Goal: Information Seeking & Learning: Learn about a topic

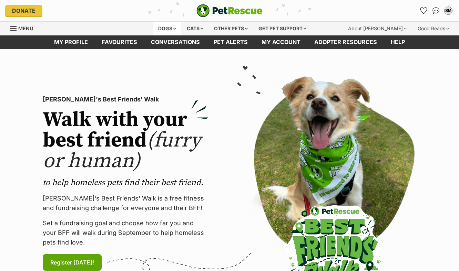
click at [161, 26] on div "Dogs" at bounding box center [167, 29] width 28 height 14
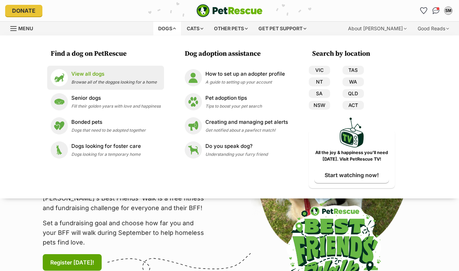
click at [95, 73] on p "View all dogs" at bounding box center [113, 74] width 85 height 8
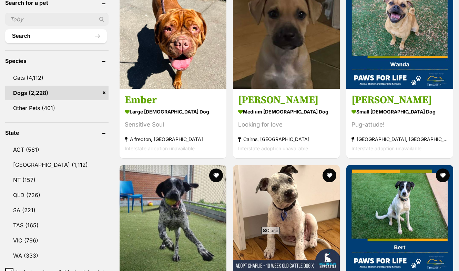
scroll to position [353, 0]
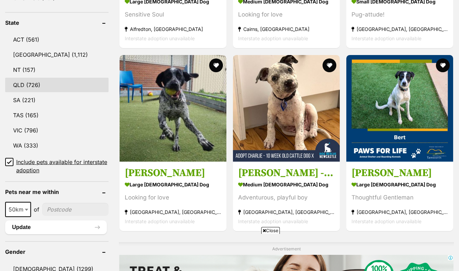
click at [26, 90] on link "QLD (726)" at bounding box center [56, 85] width 103 height 14
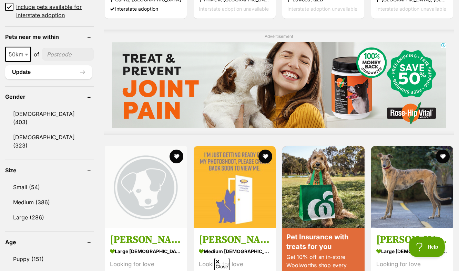
scroll to position [520, 0]
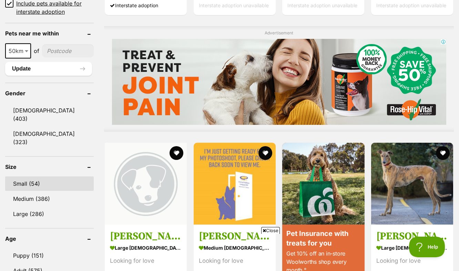
click at [53, 177] on link "Small (54)" at bounding box center [49, 184] width 89 height 14
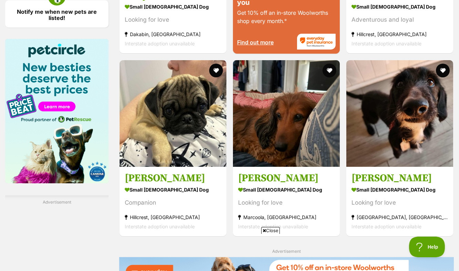
scroll to position [1071, 0]
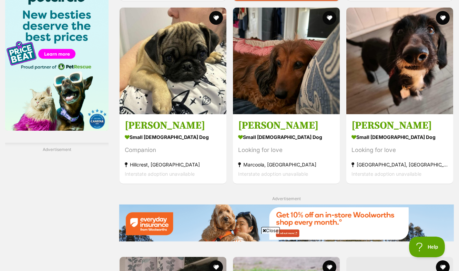
click at [263, 230] on icon at bounding box center [263, 231] width 3 height 4
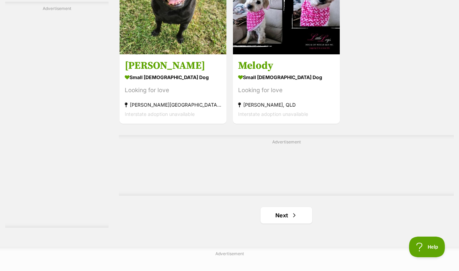
scroll to position [1558, 0]
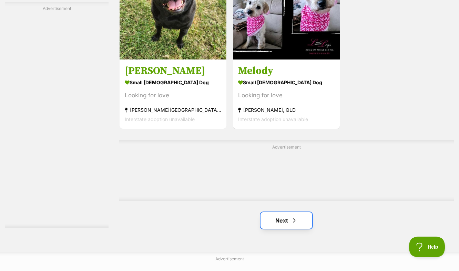
click at [284, 214] on link "Next" at bounding box center [286, 221] width 52 height 17
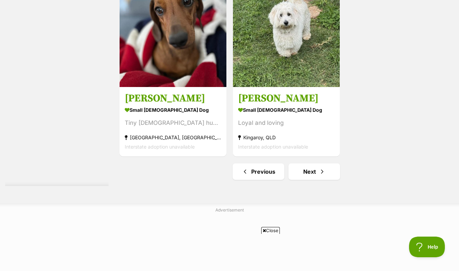
scroll to position [1672, 0]
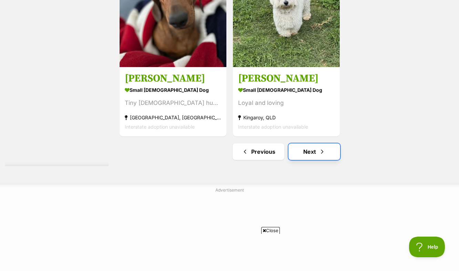
click at [321, 152] on span "Next page" at bounding box center [322, 152] width 7 height 8
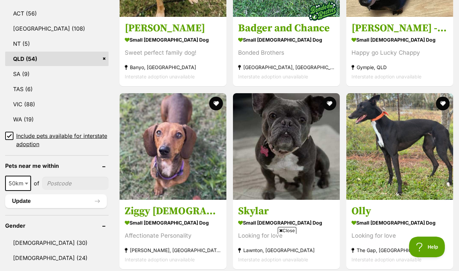
scroll to position [379, 0]
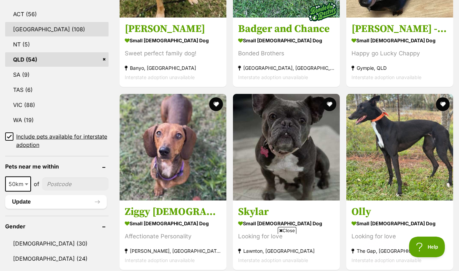
click at [32, 31] on link "[GEOGRAPHIC_DATA] (108)" at bounding box center [56, 29] width 103 height 14
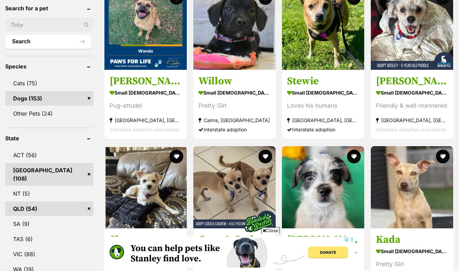
click at [89, 202] on link "QLD (54)" at bounding box center [49, 209] width 88 height 14
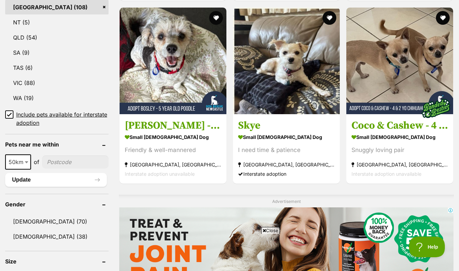
scroll to position [402, 0]
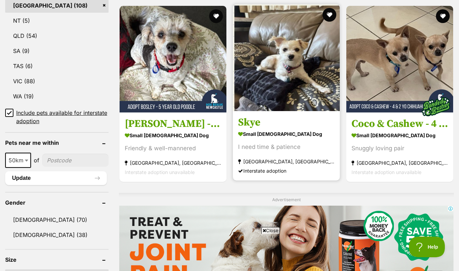
click at [264, 90] on img at bounding box center [286, 57] width 107 height 107
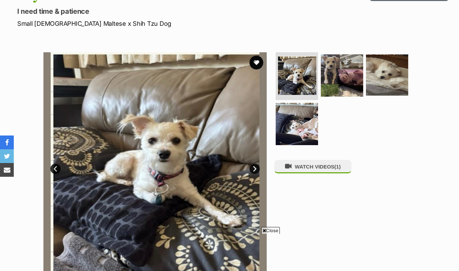
scroll to position [91, 0]
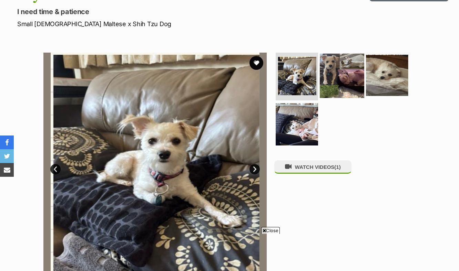
click at [347, 68] on img at bounding box center [342, 75] width 44 height 44
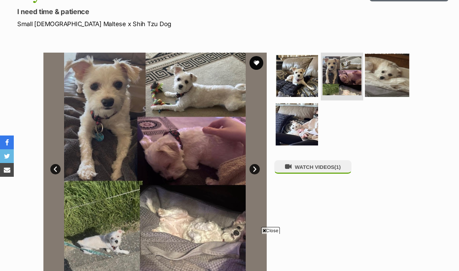
click at [378, 69] on img at bounding box center [387, 75] width 44 height 44
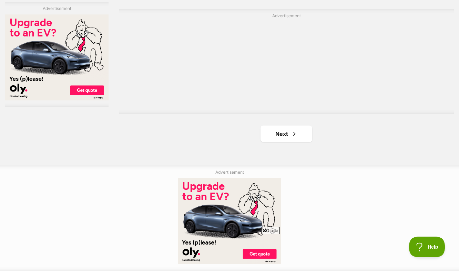
scroll to position [1795, 0]
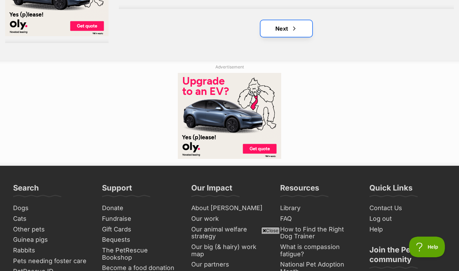
click at [285, 37] on link "Next" at bounding box center [286, 28] width 52 height 17
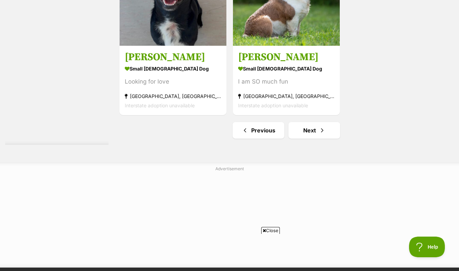
scroll to position [1814, 0]
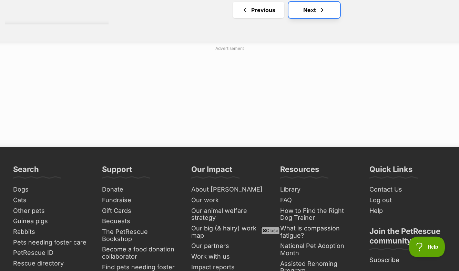
click at [300, 17] on link "Next" at bounding box center [314, 10] width 52 height 17
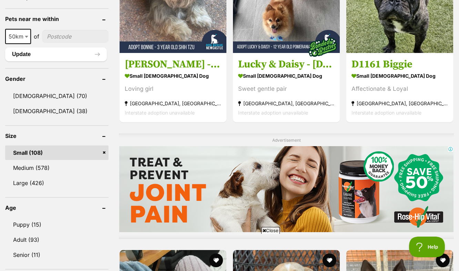
click at [266, 229] on span "Close" at bounding box center [270, 230] width 19 height 7
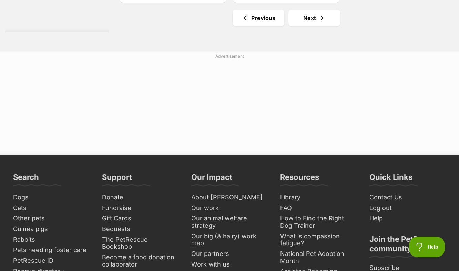
scroll to position [1878, 0]
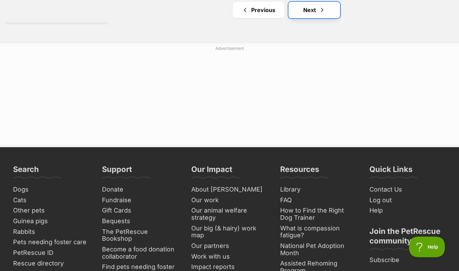
click at [320, 12] on span "Next page" at bounding box center [322, 10] width 7 height 8
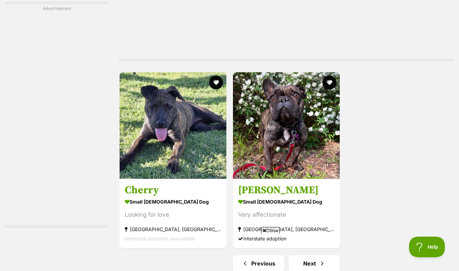
scroll to position [1785, 0]
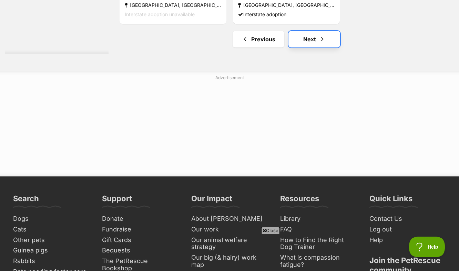
click at [312, 40] on link "Next" at bounding box center [314, 39] width 52 height 17
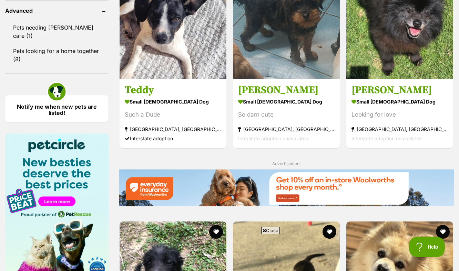
scroll to position [891, 0]
